Goal: Task Accomplishment & Management: Manage account settings

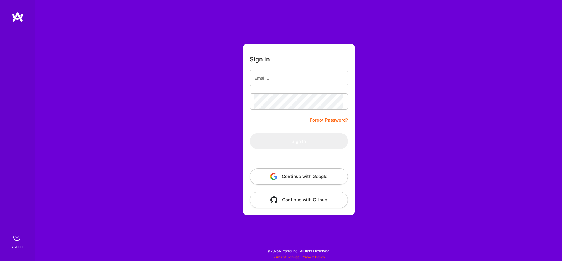
click at [287, 178] on button "Continue with Google" at bounding box center [299, 177] width 98 height 16
drag, startPoint x: 510, startPoint y: 113, endPoint x: 281, endPoint y: 80, distance: 231.1
click at [281, 80] on input "email" at bounding box center [298, 78] width 89 height 15
type input "[PERSON_NAME][EMAIL_ADDRESS][PERSON_NAME][PERSON_NAME][DOMAIN_NAME]"
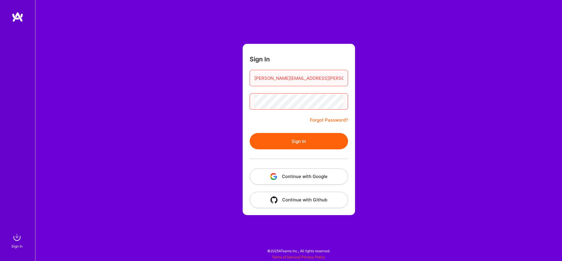
click at [250, 133] on button "Sign In" at bounding box center [299, 141] width 98 height 16
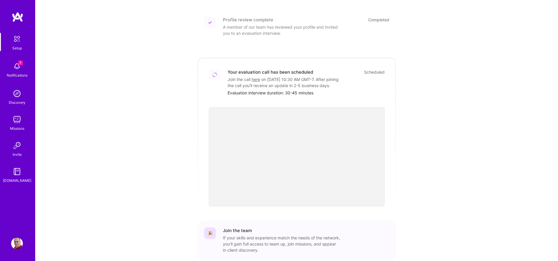
scroll to position [125, 0]
click at [18, 66] on img at bounding box center [17, 67] width 12 height 12
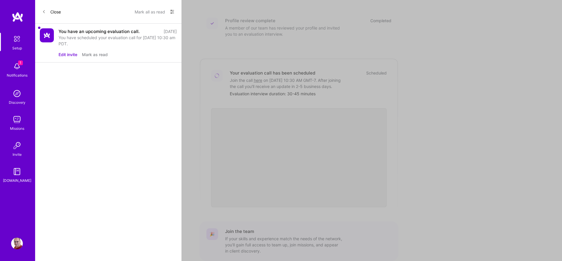
click at [94, 56] on button "Mark as read" at bounding box center [95, 55] width 26 height 6
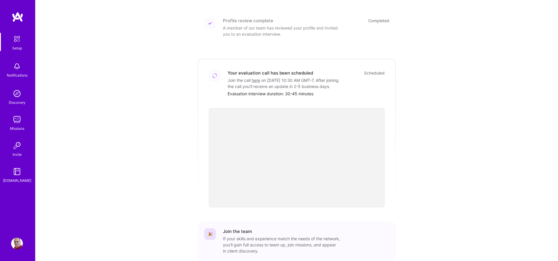
click at [200, 49] on div "Setup Notifications Discovery Missions Invite [DOMAIN_NAME] Profile Close Show …" at bounding box center [279, 83] width 558 height 416
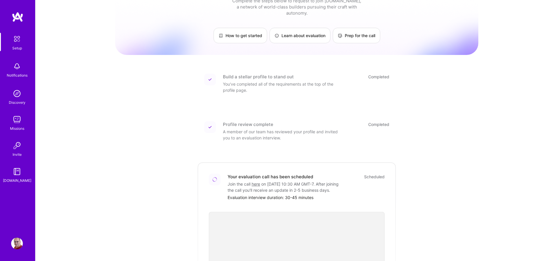
scroll to position [0, 0]
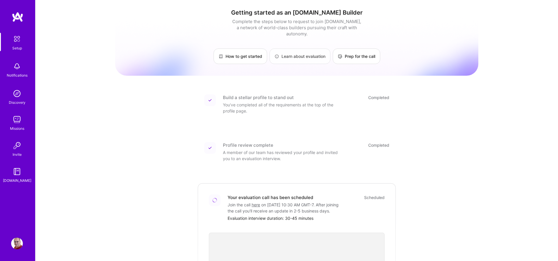
click at [315, 52] on link "Learn about evaluation" at bounding box center [299, 57] width 61 height 16
